Goal: Information Seeking & Learning: Learn about a topic

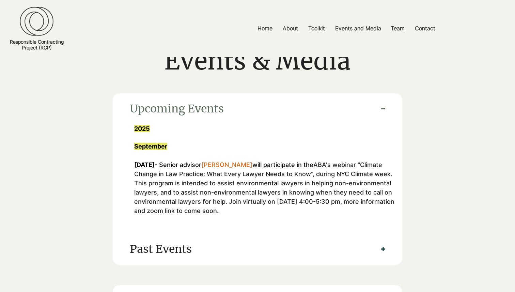
scroll to position [48, 0]
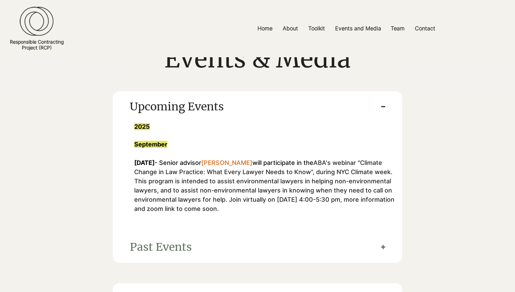
click at [179, 246] on span "Past Events" at bounding box center [247, 247] width 235 height 17
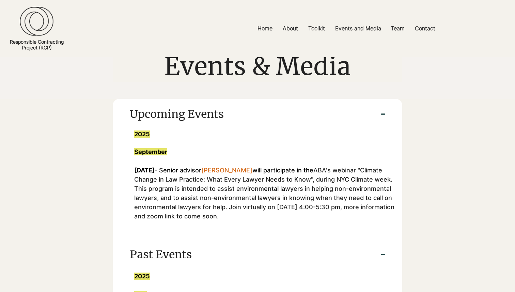
scroll to position [0, 0]
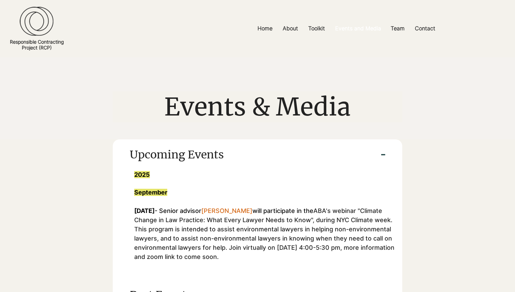
click at [347, 29] on p "Events and Media" at bounding box center [358, 28] width 53 height 15
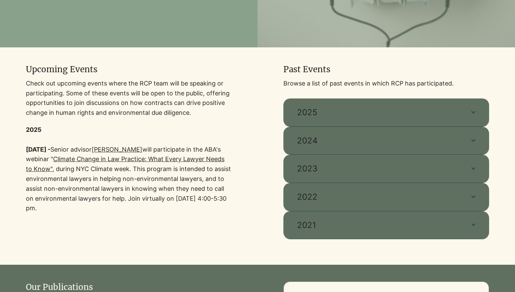
scroll to position [237, 0]
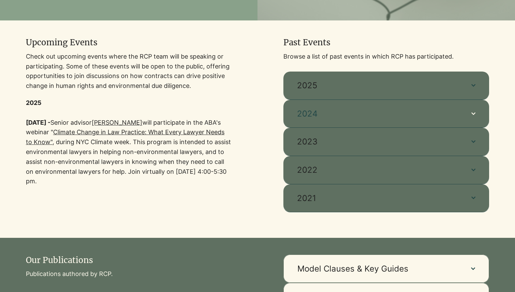
click at [336, 117] on span "2024" at bounding box center [377, 114] width 161 height 12
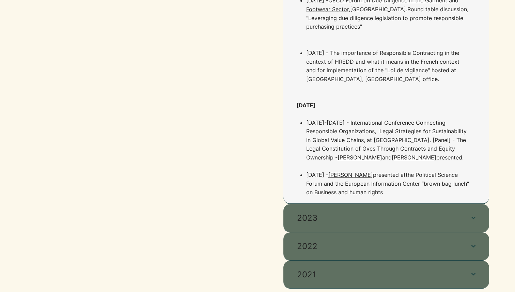
scroll to position [1644, 0]
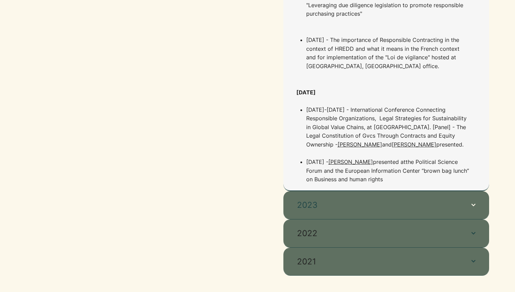
click at [339, 199] on span "2023" at bounding box center [377, 205] width 161 height 12
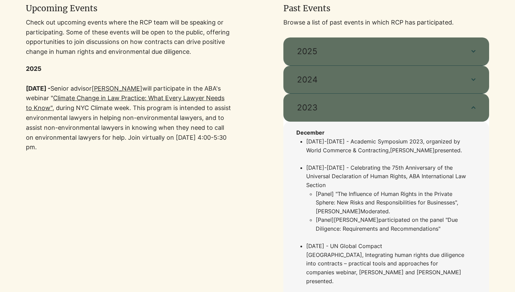
scroll to position [239, 0]
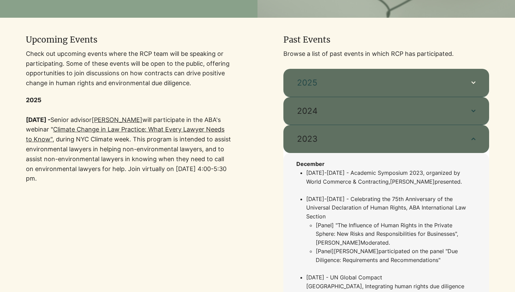
click at [339, 84] on span "2025" at bounding box center [377, 83] width 161 height 12
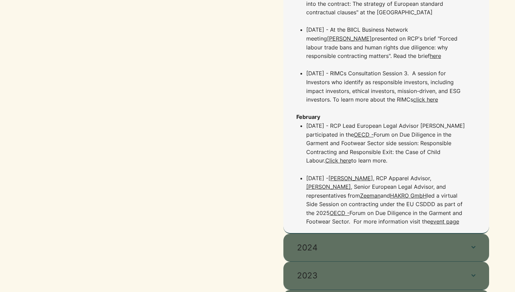
scroll to position [1315, 0]
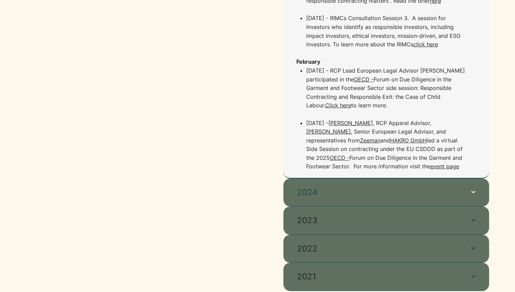
click at [334, 187] on span "2024" at bounding box center [377, 193] width 161 height 12
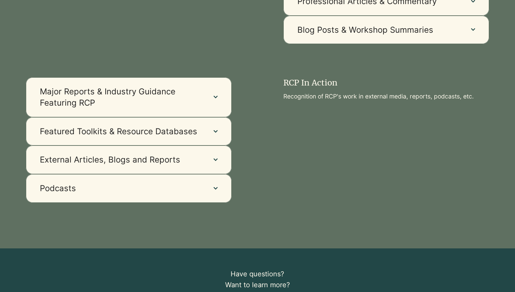
scroll to position [2046, 0]
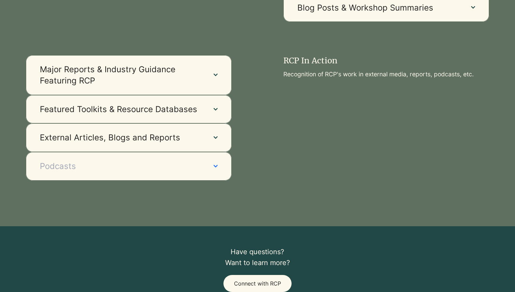
click at [192, 161] on span "Podcasts" at bounding box center [120, 167] width 161 height 12
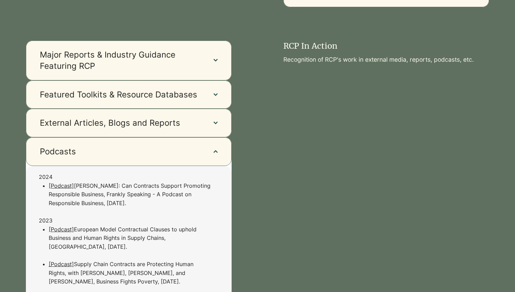
scroll to position [1957, 0]
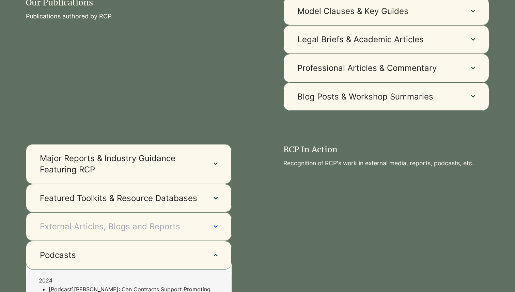
click at [152, 221] on span "External Articles, Blogs and Reports" at bounding box center [120, 227] width 161 height 12
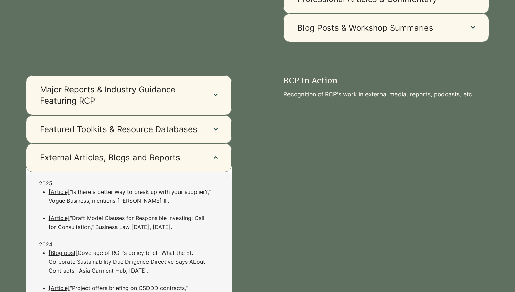
scroll to position [1996, 0]
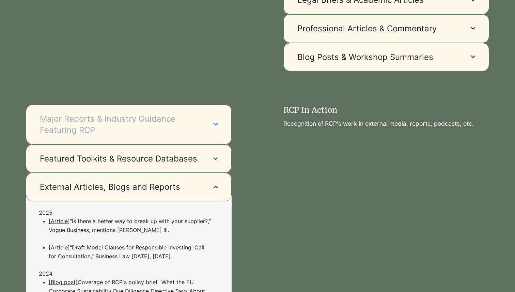
click at [182, 113] on span "Major Reports & Industry Guidance Featuring RCP" at bounding box center [120, 124] width 161 height 23
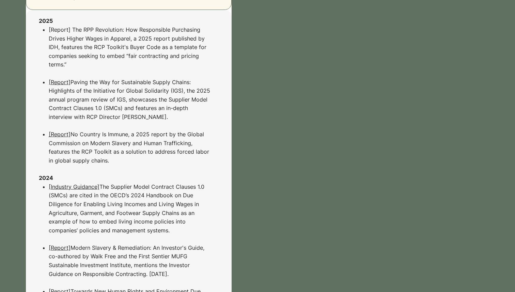
scroll to position [2130, 0]
click at [56, 79] on link "[Report]" at bounding box center [60, 82] width 22 height 7
